Goal: Find specific page/section: Find specific page/section

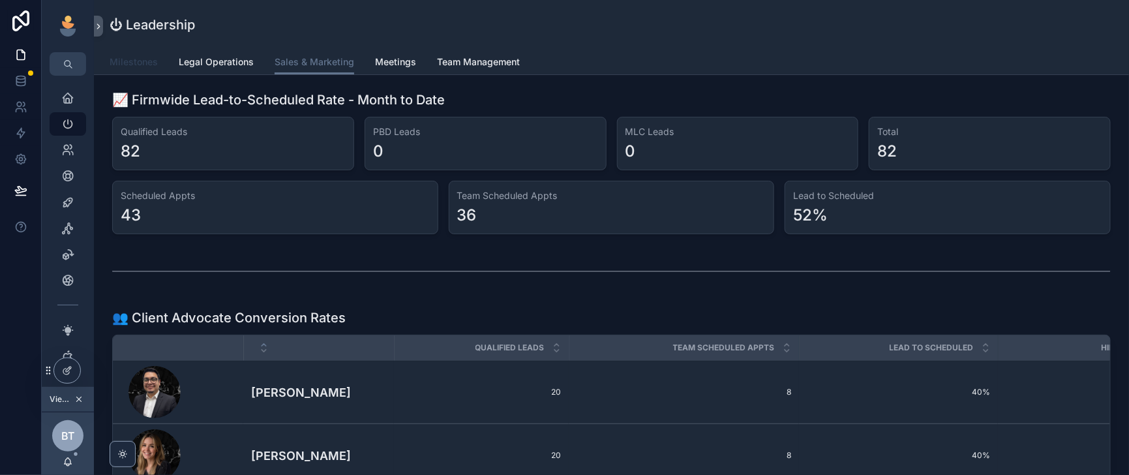
scroll to position [1333, 0]
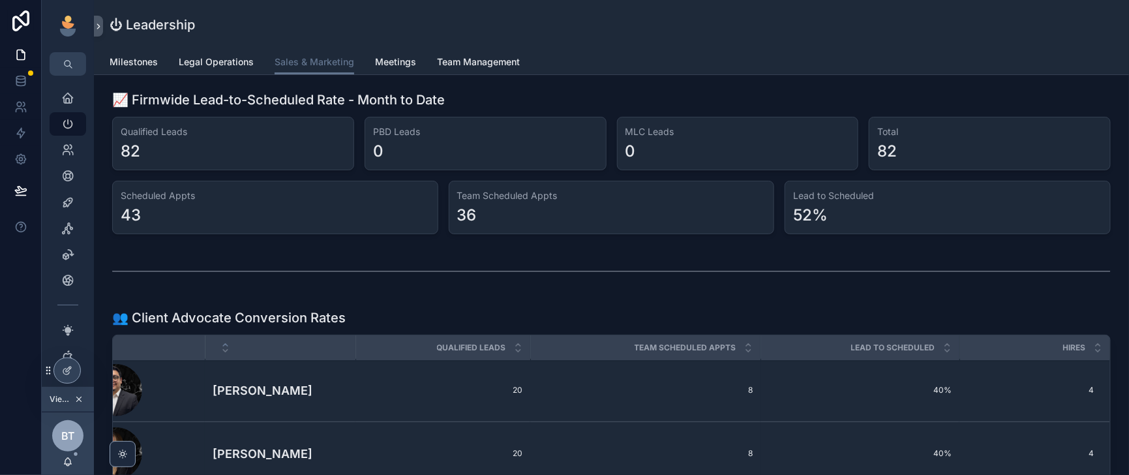
click at [0, 0] on icon at bounding box center [0, 0] width 0 height 0
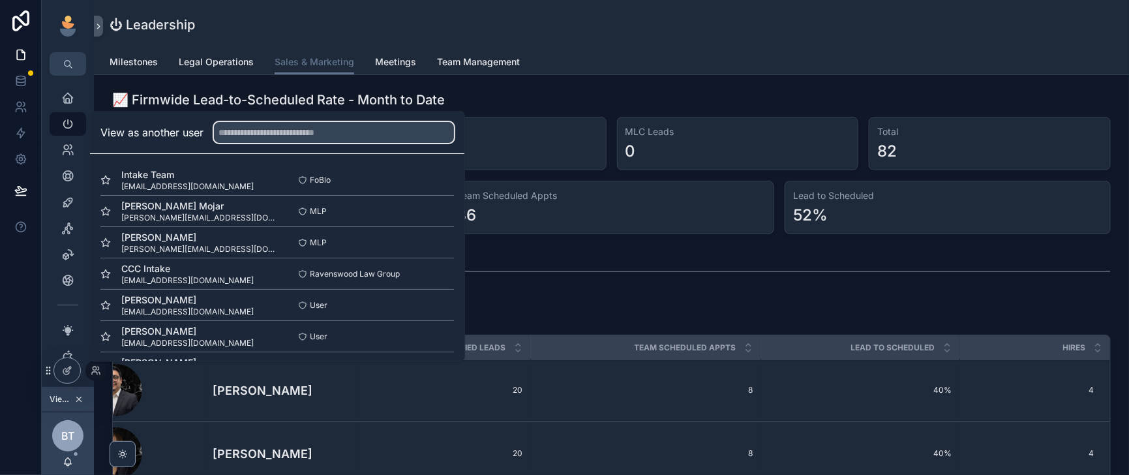
click at [298, 122] on input "text" at bounding box center [334, 132] width 240 height 21
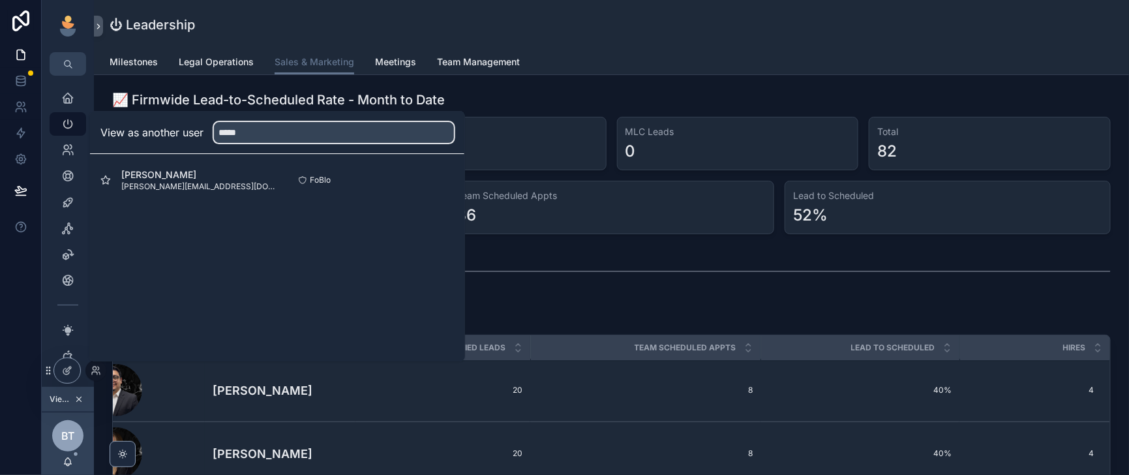
type input "*****"
click at [0, 0] on button "Select" at bounding box center [0, 0] width 0 height 0
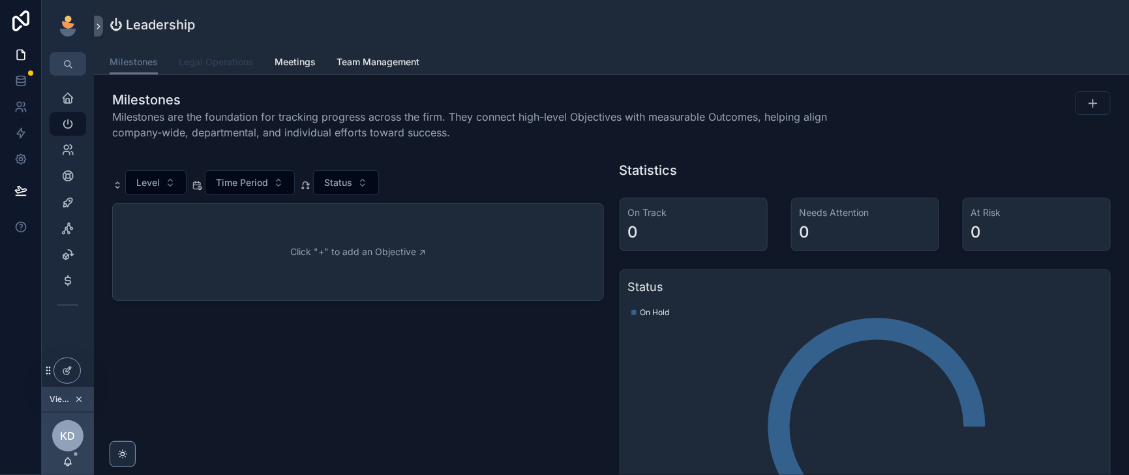
click at [254, 59] on link "Legal Operations" at bounding box center [216, 63] width 75 height 26
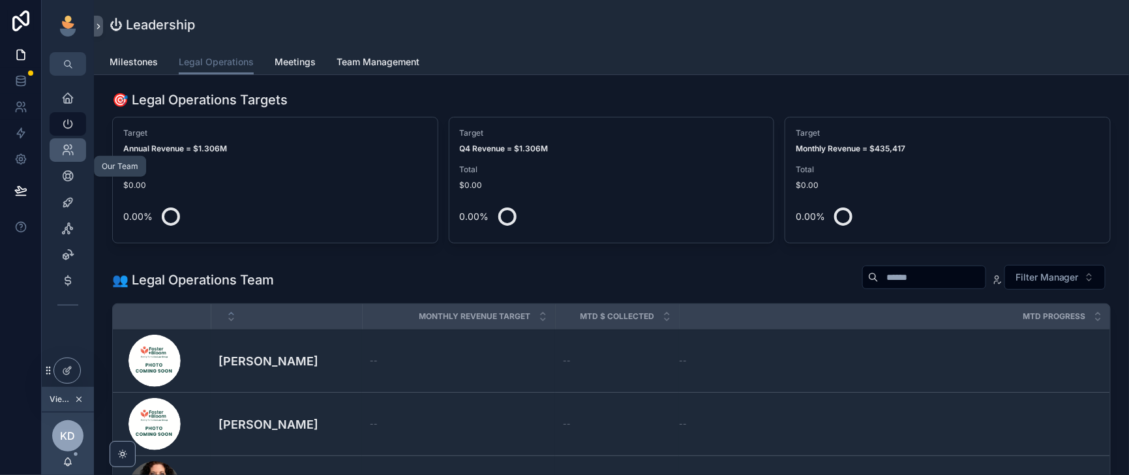
click at [74, 157] on icon "scrollable content" at bounding box center [67, 150] width 13 height 13
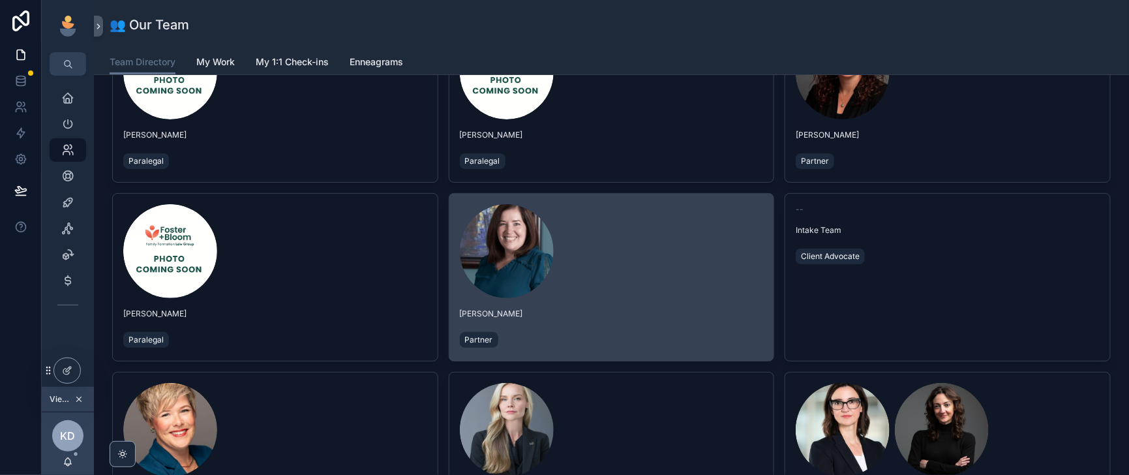
scroll to position [326, 0]
